Goal: Check status

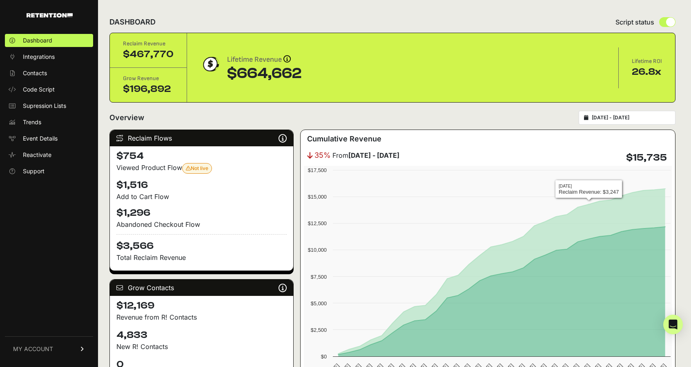
click at [617, 115] on input "2025-08-19 - 2025-09-18" at bounding box center [631, 117] width 78 height 7
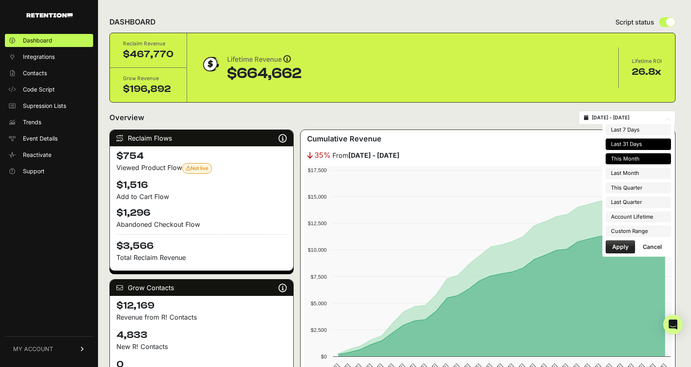
click at [634, 154] on li "This Month" at bounding box center [638, 158] width 65 height 11
type input "[DATE] - [DATE]"
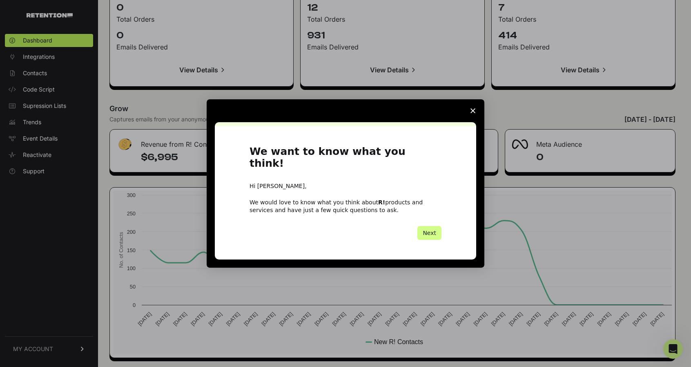
scroll to position [904, 0]
click at [429, 226] on button "Next" at bounding box center [429, 233] width 24 height 14
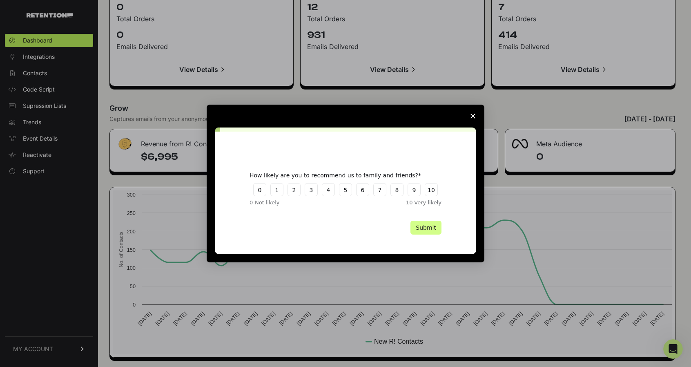
click at [473, 114] on icon "Close survey" at bounding box center [472, 116] width 5 height 5
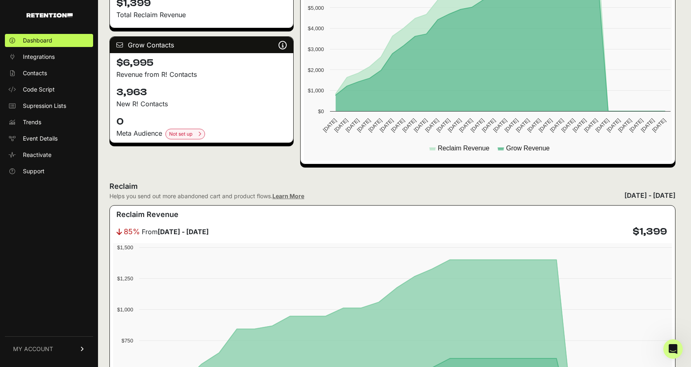
scroll to position [0, 0]
